Goal: Navigation & Orientation: Find specific page/section

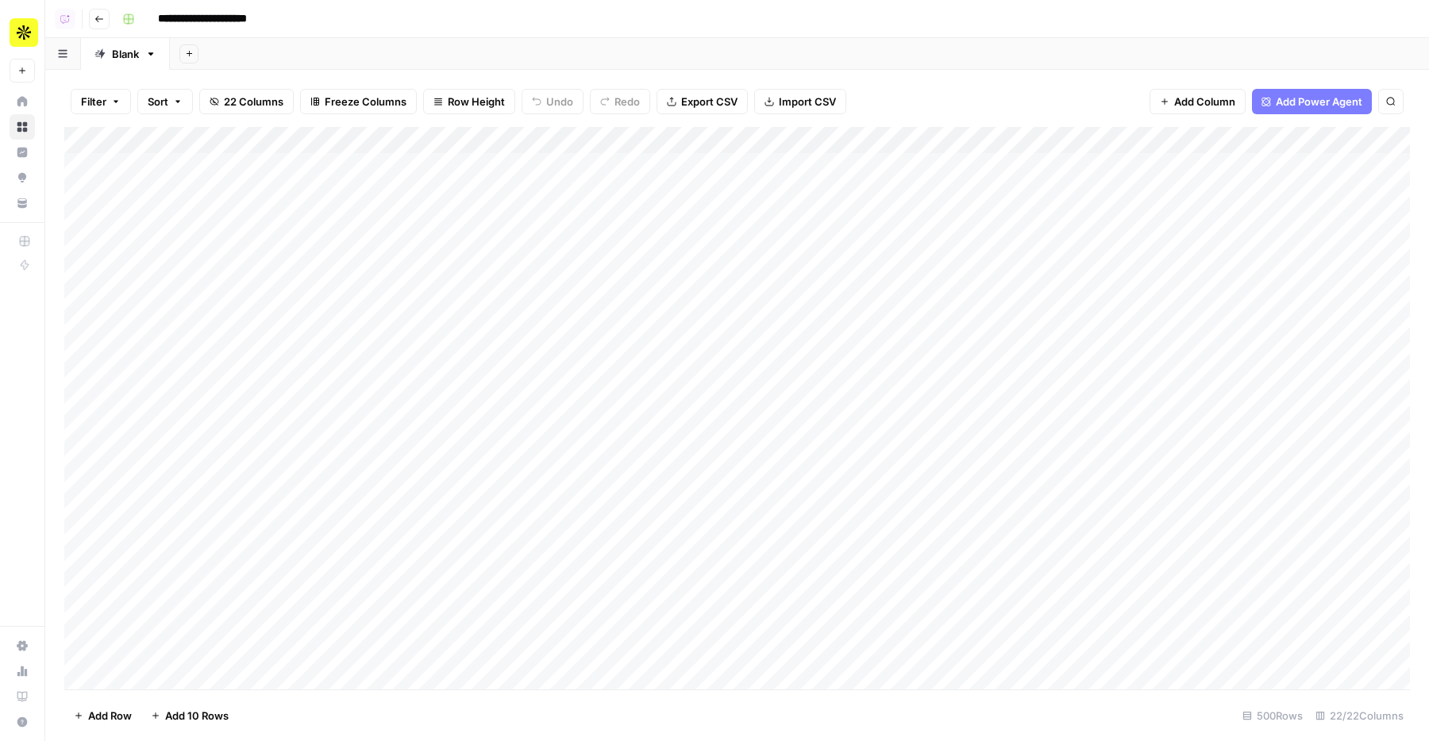
click at [568, 327] on div "Add Column" at bounding box center [736, 408] width 1345 height 563
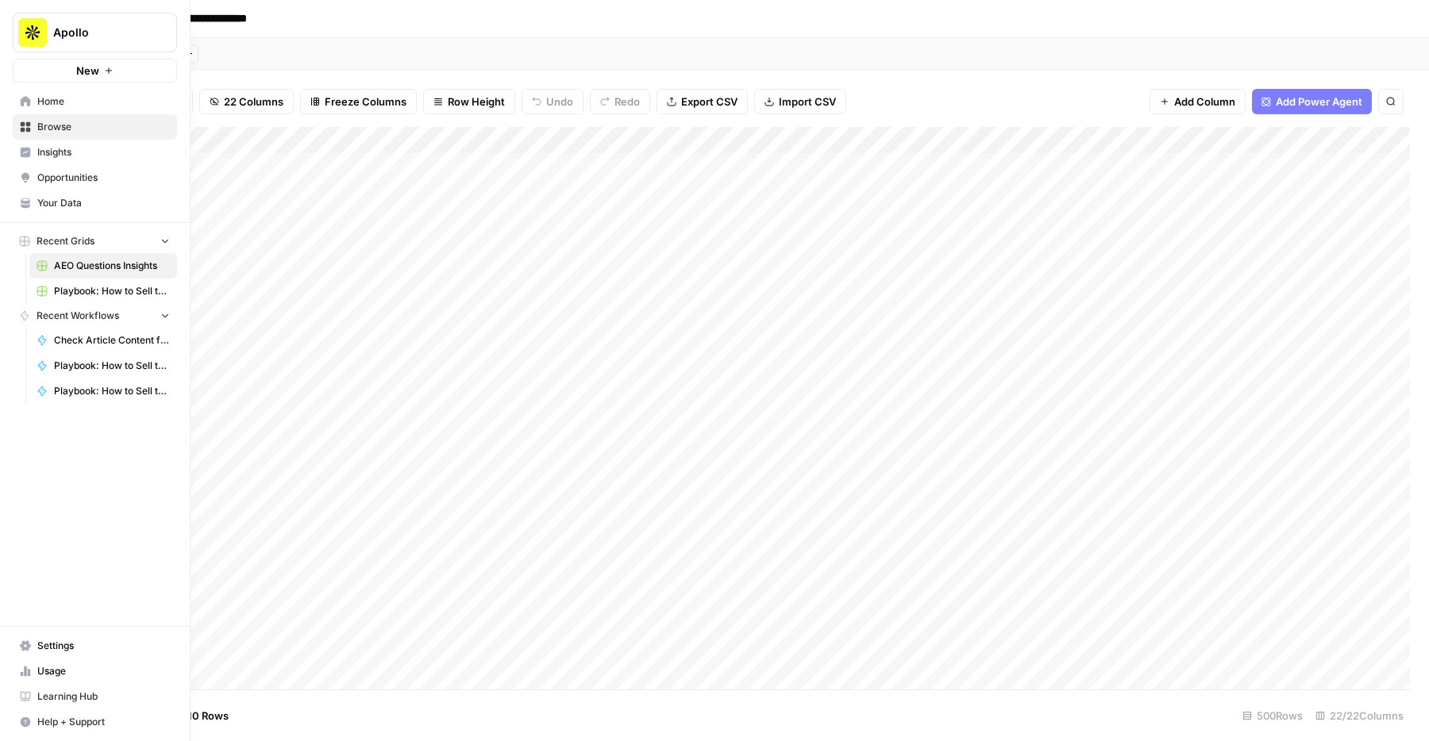
click at [71, 128] on span "Browse" at bounding box center [103, 127] width 133 height 14
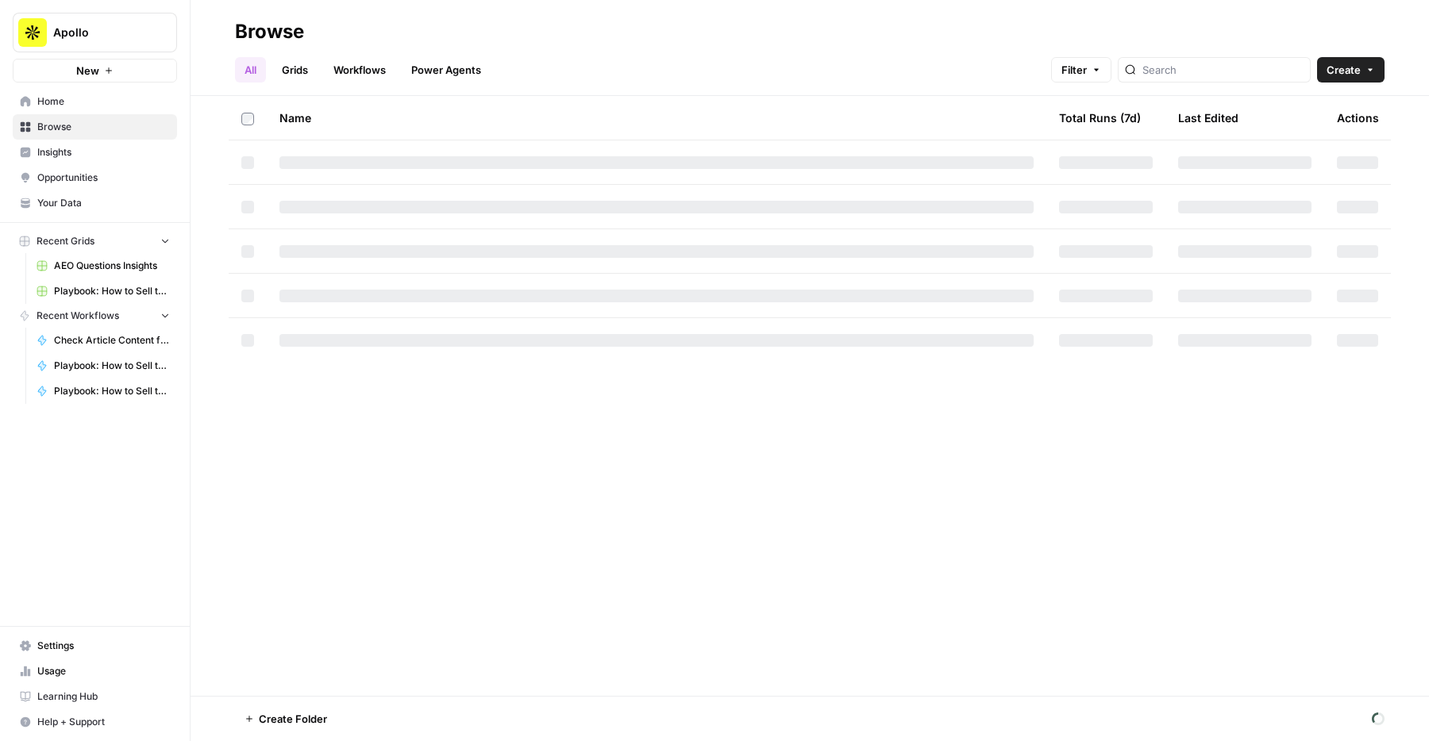
click at [67, 141] on link "Insights" at bounding box center [95, 152] width 164 height 25
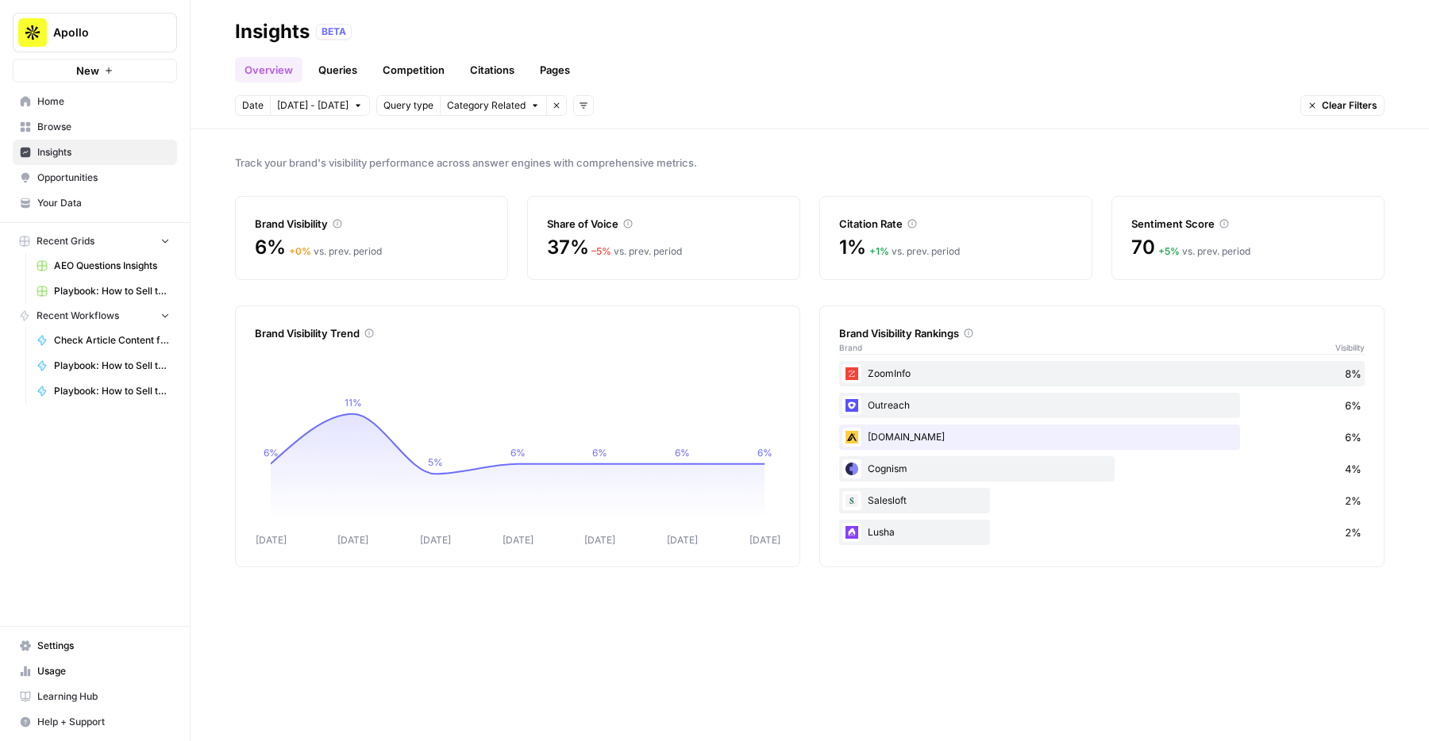
click at [110, 190] on link "Your Data" at bounding box center [95, 202] width 164 height 25
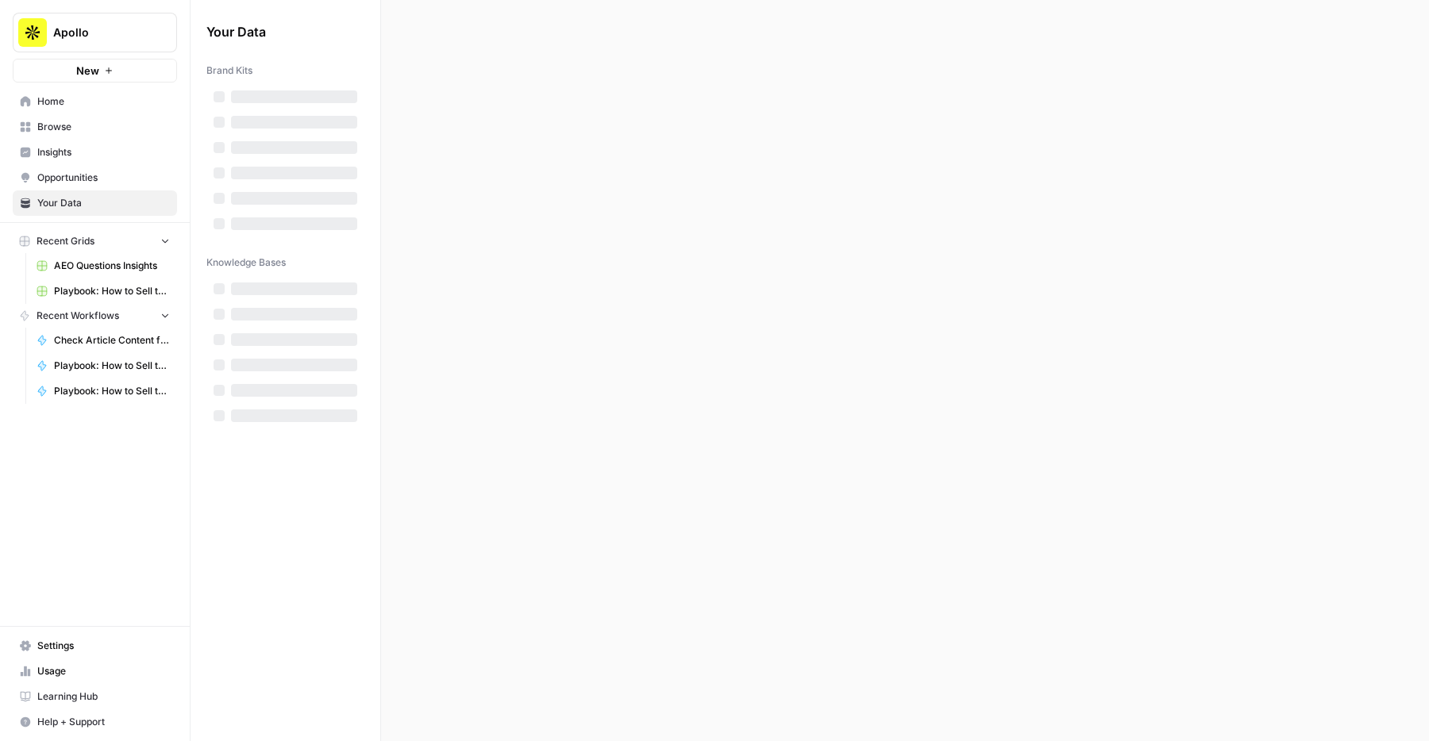
click at [123, 183] on span "Opportunities" at bounding box center [103, 178] width 133 height 14
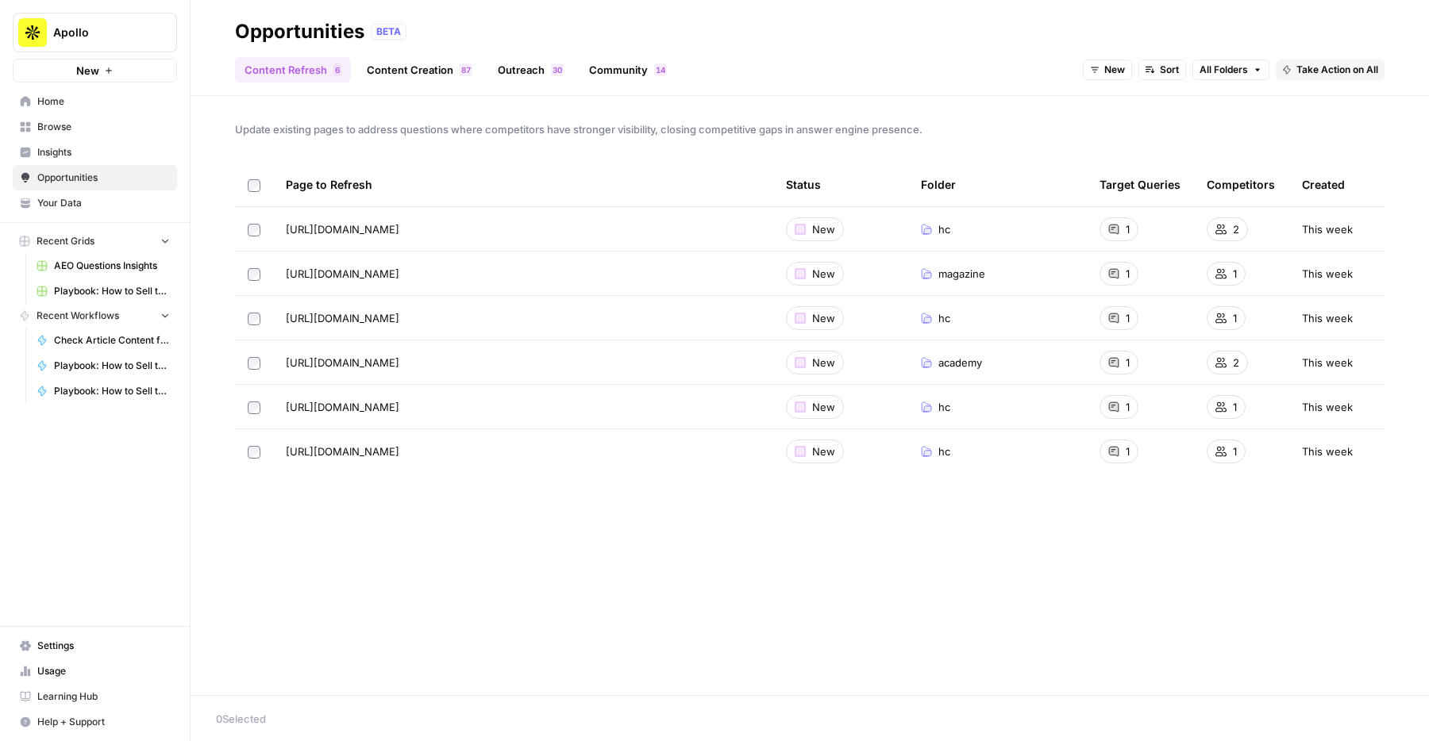
click at [426, 75] on link "Content Creation 7 8" at bounding box center [419, 69] width 125 height 25
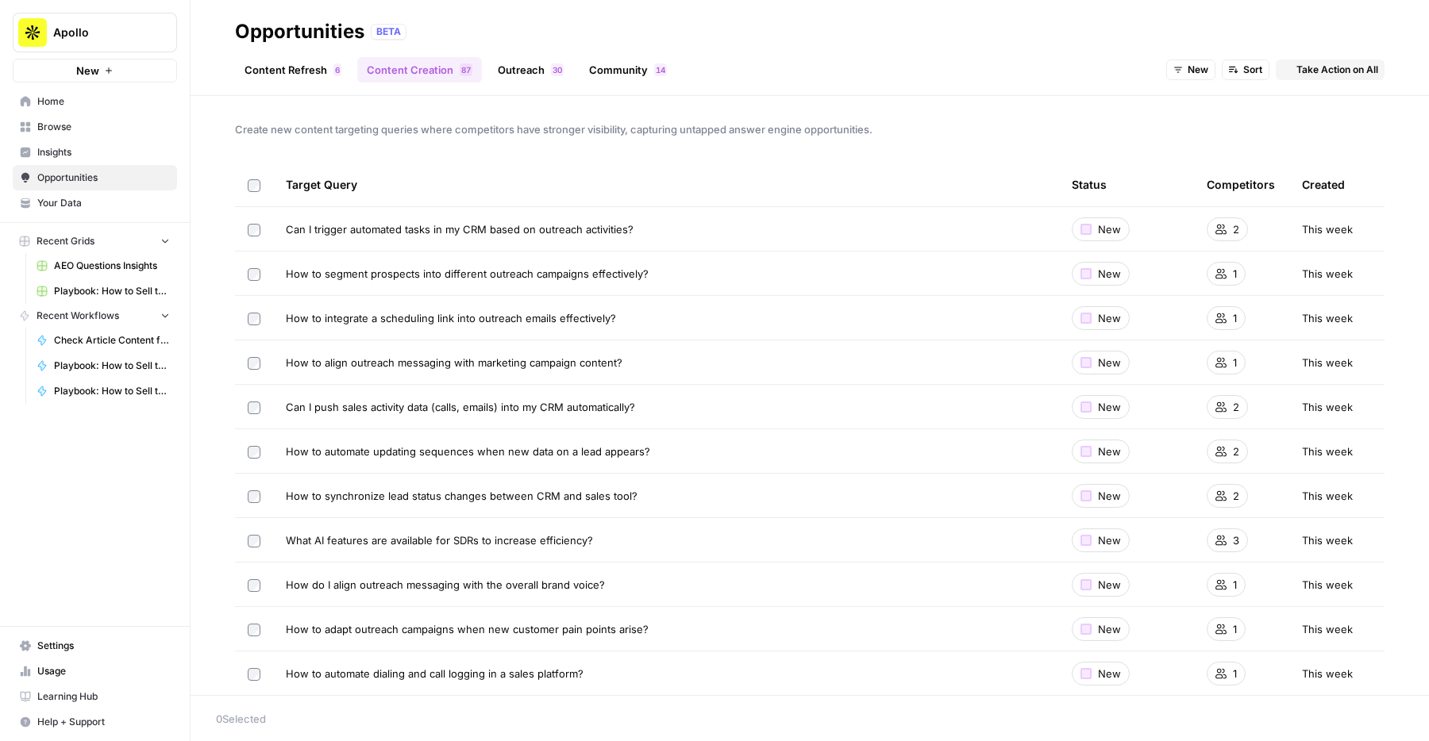
click at [527, 83] on header "Opportunities BETA Content Refresh 6 Content Creation 7 8 Outreach 0 3 Communit…" at bounding box center [809, 48] width 1238 height 96
click at [540, 73] on link "Outreach 0 3" at bounding box center [530, 69] width 85 height 25
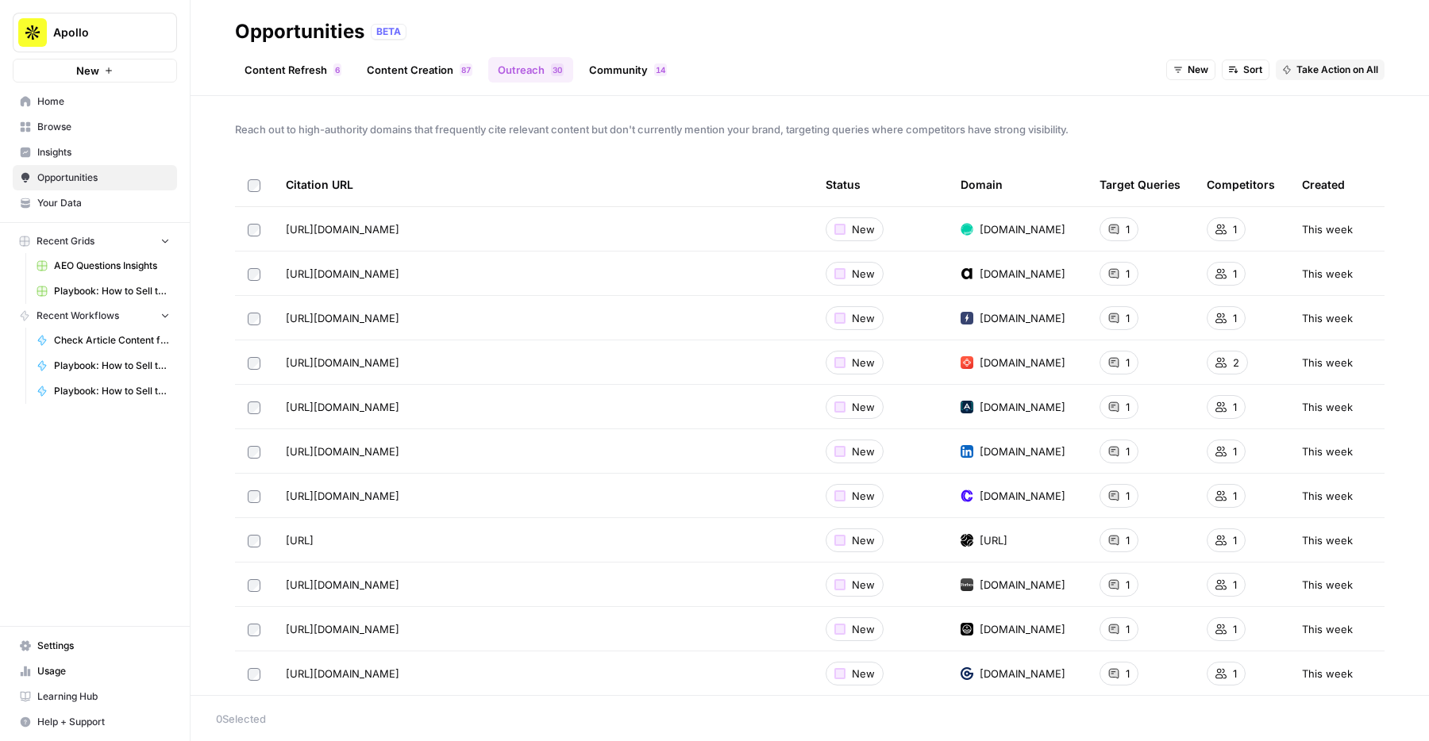
click at [294, 57] on link "Content Refresh 6" at bounding box center [293, 69] width 116 height 25
